Goal: Transaction & Acquisition: Purchase product/service

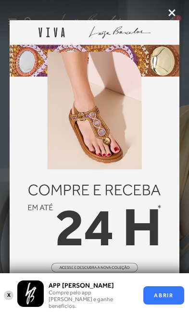
click at [9, 294] on button "X" at bounding box center [8, 294] width 9 height 11
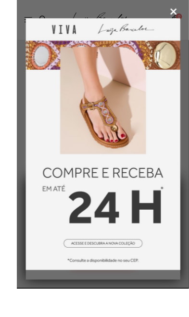
scroll to position [49, 0]
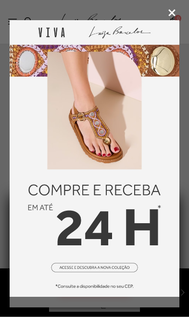
click at [174, 16] on icon at bounding box center [171, 12] width 7 height 7
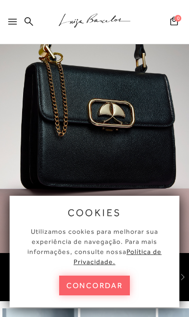
scroll to position [64, 0]
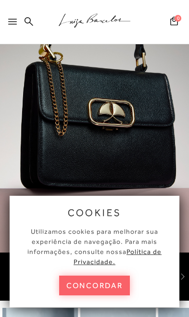
click at [20, 15] on div at bounding box center [10, 22] width 21 height 19
click at [105, 292] on button "concordar" at bounding box center [94, 286] width 71 height 20
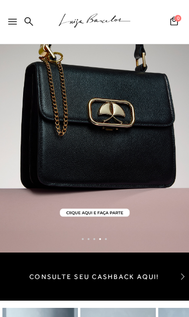
click at [17, 25] on div at bounding box center [14, 24] width 13 height 14
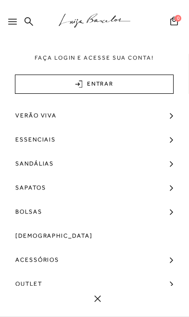
click at [32, 233] on span "[DEMOGRAPHIC_DATA]" at bounding box center [53, 236] width 77 height 24
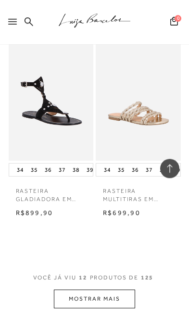
scroll to position [1058, 0]
click at [111, 293] on button "MOSTRAR MAIS" at bounding box center [94, 298] width 81 height 19
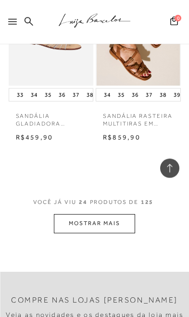
scroll to position [2283, 0]
click at [119, 213] on button "MOSTRAR MAIS" at bounding box center [94, 222] width 81 height 19
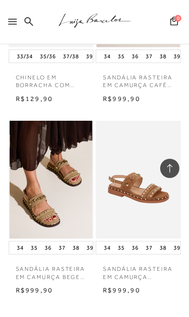
scroll to position [3319, 0]
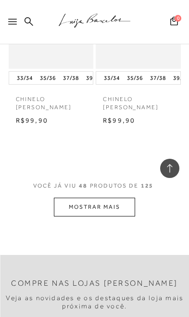
scroll to position [4610, 0]
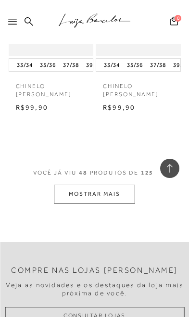
click at [121, 185] on button "MOSTRAR MAIS" at bounding box center [94, 194] width 81 height 19
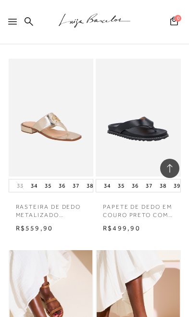
scroll to position [5446, 0]
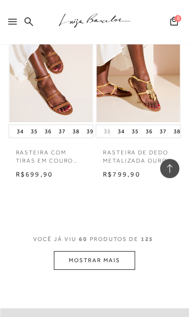
click at [124, 251] on button "MOSTRAR MAIS" at bounding box center [94, 260] width 81 height 19
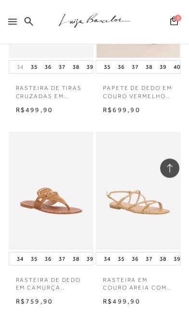
scroll to position [6140, 0]
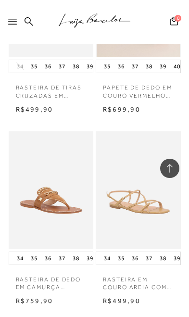
click at [61, 150] on img at bounding box center [51, 190] width 83 height 118
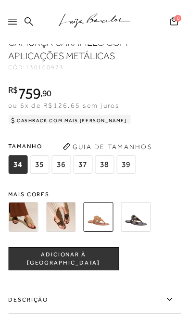
click at [23, 219] on img at bounding box center [23, 217] width 30 height 30
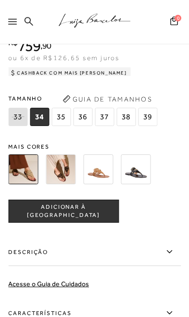
click at [99, 175] on img at bounding box center [98, 169] width 30 height 30
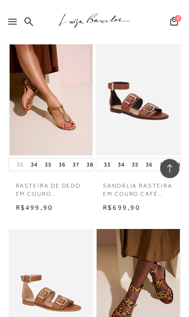
scroll to position [2787, 0]
click at [49, 91] on img at bounding box center [51, 97] width 83 height 118
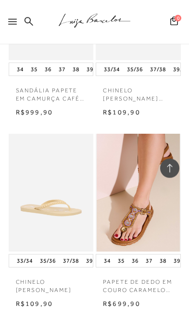
scroll to position [4855, 0]
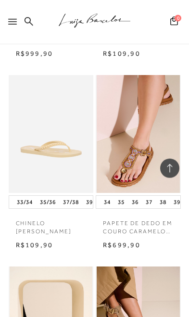
click at [158, 113] on img at bounding box center [138, 134] width 83 height 118
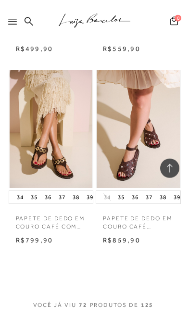
scroll to position [6775, 0]
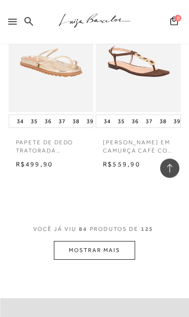
scroll to position [8000, 0]
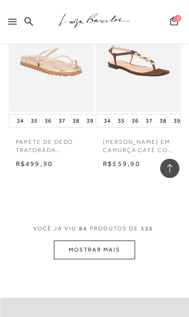
click at [121, 240] on button "MOSTRAR MAIS" at bounding box center [94, 249] width 81 height 19
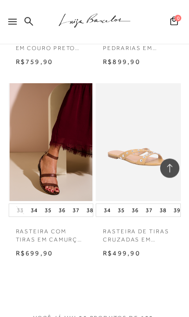
scroll to position [9060, 0]
